Goal: Task Accomplishment & Management: Manage account settings

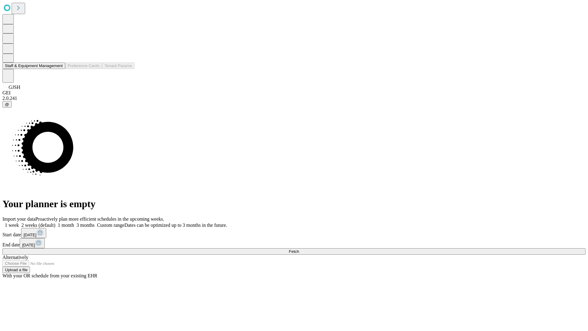
click at [59, 69] on button "Staff & Equipment Management" at bounding box center [33, 66] width 63 height 6
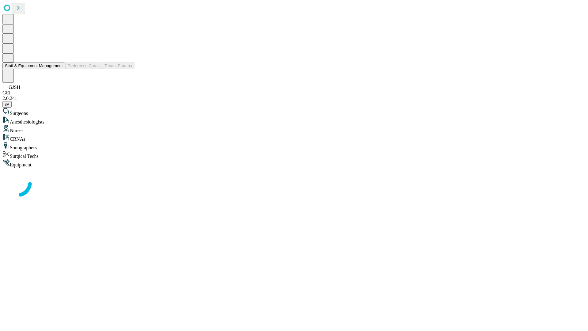
click at [59, 69] on button "Staff & Equipment Management" at bounding box center [33, 66] width 63 height 6
